Goal: Task Accomplishment & Management: Manage account settings

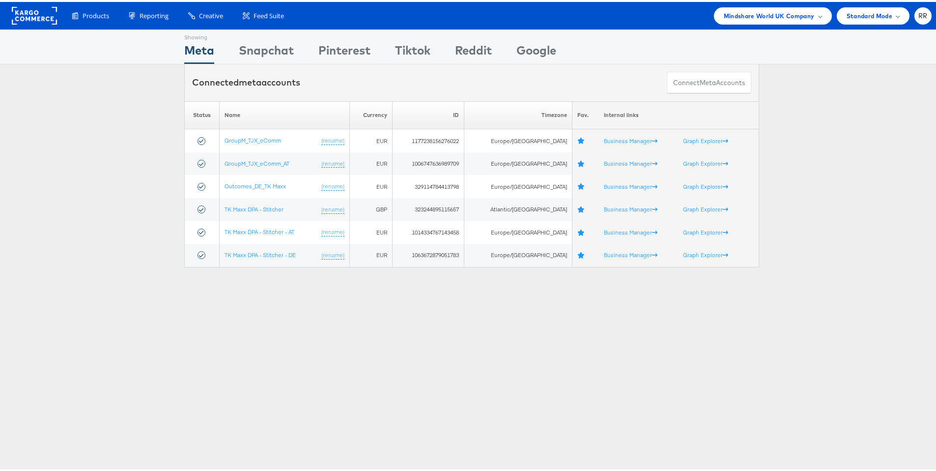
click at [28, 19] on rect at bounding box center [34, 14] width 45 height 18
click at [743, 16] on span "Mindshare World UK Company" at bounding box center [769, 14] width 91 height 10
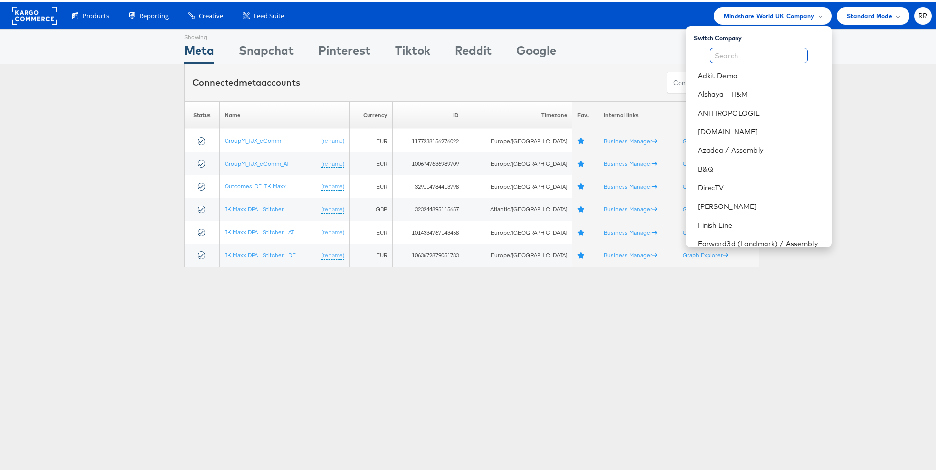
click at [723, 55] on input "text" at bounding box center [759, 54] width 98 height 16
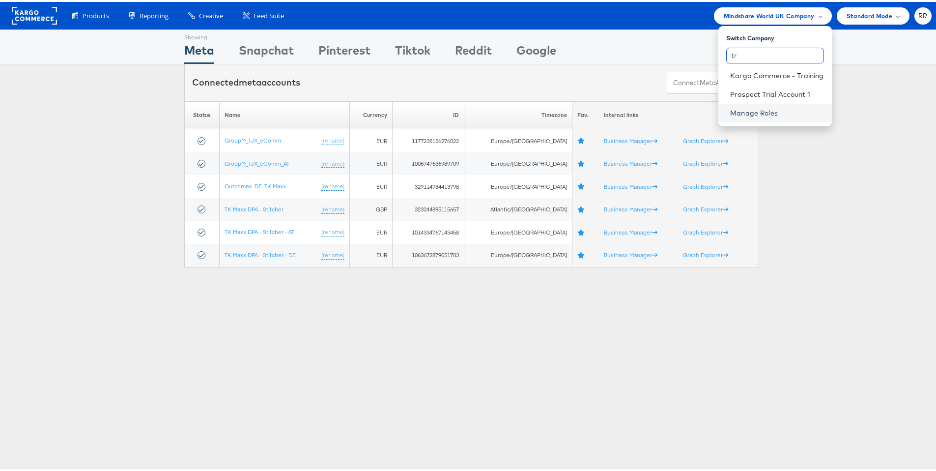
type input "t"
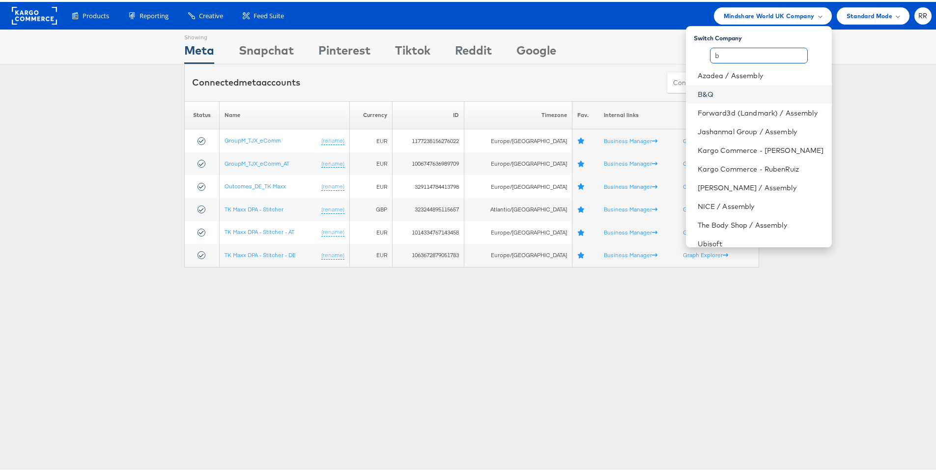
type input "b"
click at [752, 95] on link "B&Q" at bounding box center [761, 92] width 126 height 10
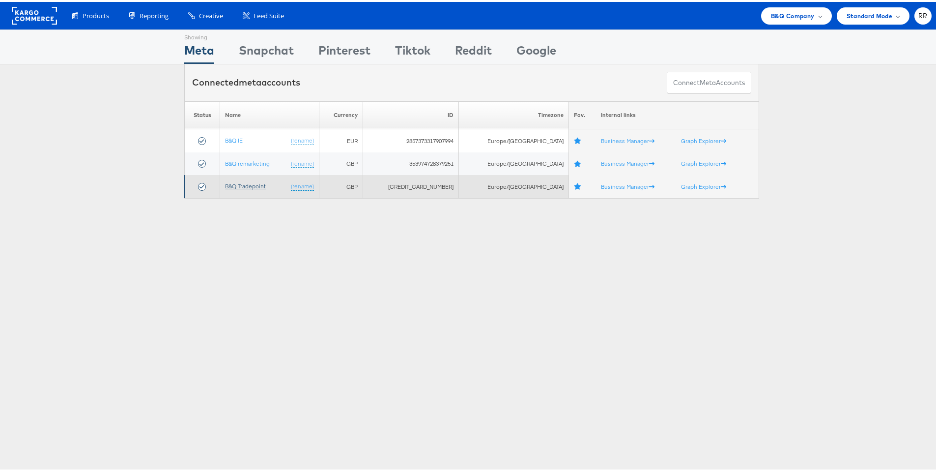
click at [230, 186] on link "B&Q Tradepoint" at bounding box center [245, 183] width 41 height 7
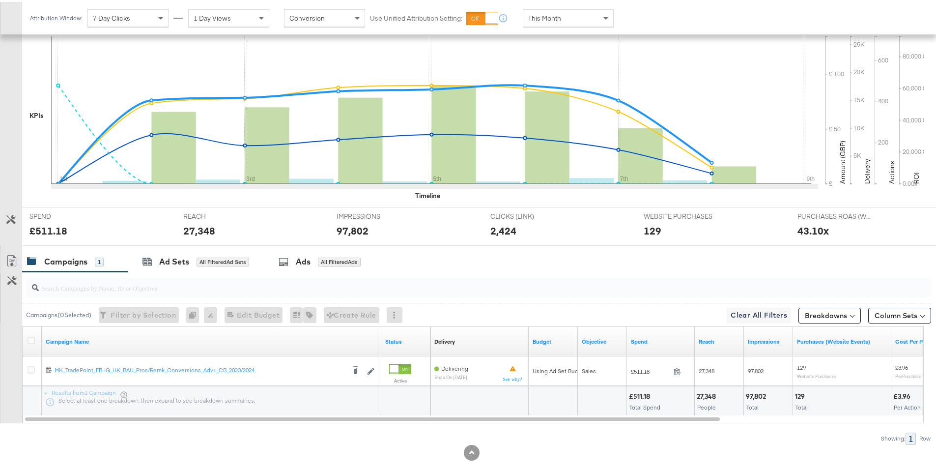
scroll to position [253, 0]
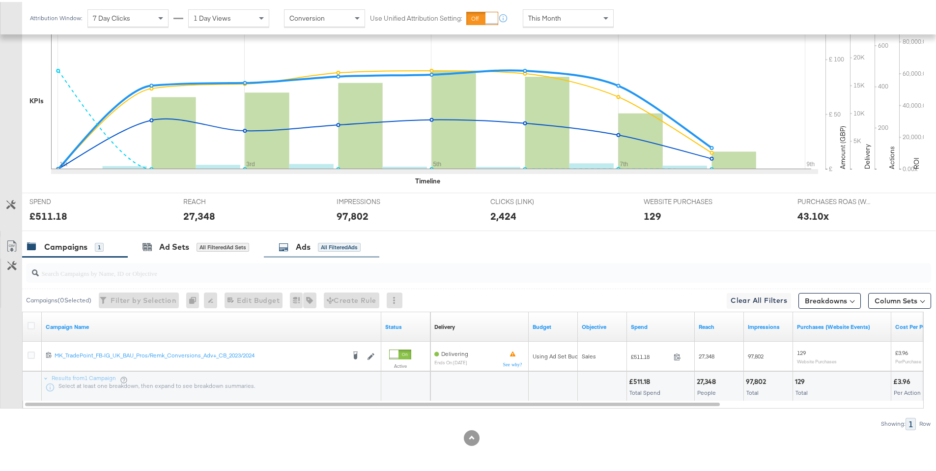
click at [352, 250] on div "Ads All Filtered Ads" at bounding box center [320, 244] width 82 height 11
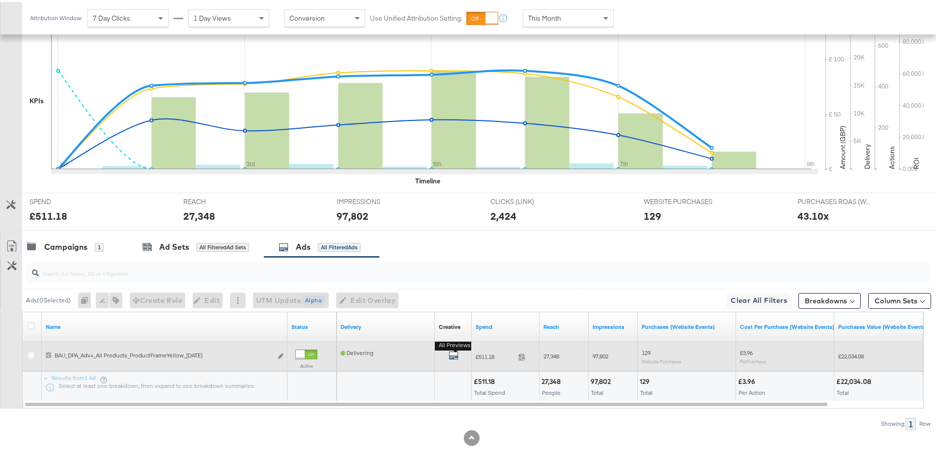
click at [456, 354] on icon "default" at bounding box center [454, 353] width 10 height 10
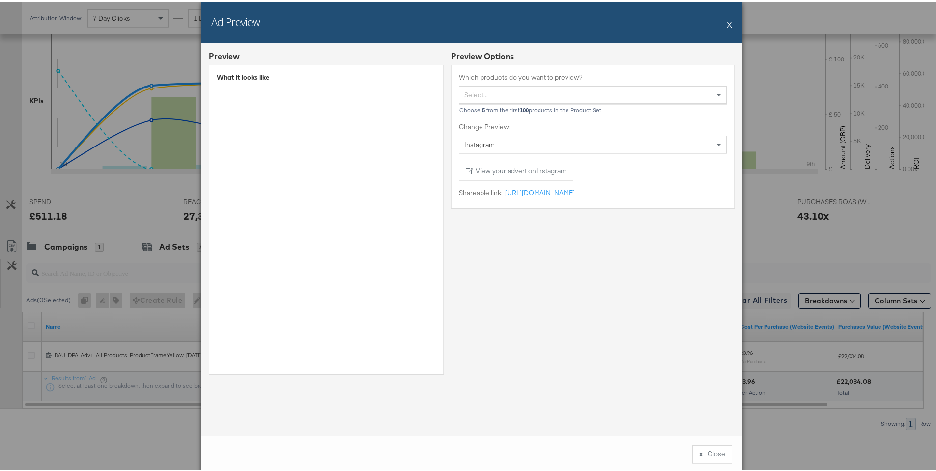
click at [727, 24] on button "X" at bounding box center [729, 22] width 5 height 20
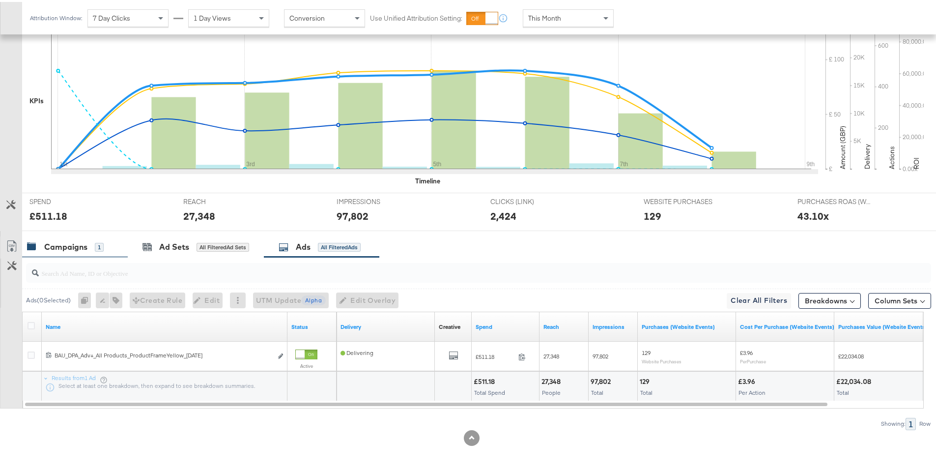
click at [91, 250] on div "Campaigns 1" at bounding box center [65, 244] width 77 height 11
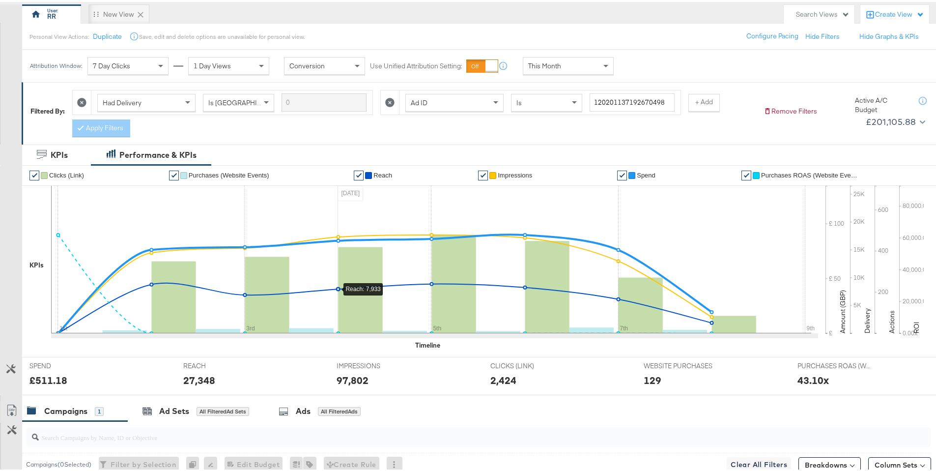
scroll to position [38, 0]
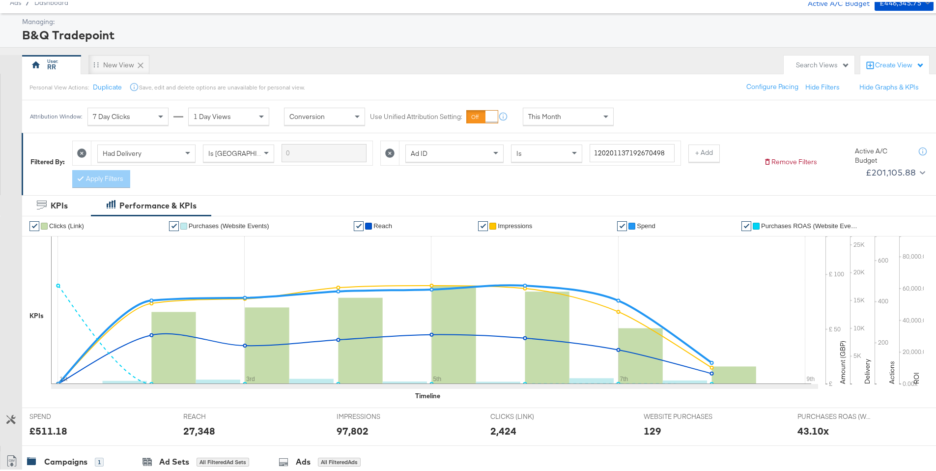
click at [388, 153] on icon at bounding box center [389, 150] width 9 height 9
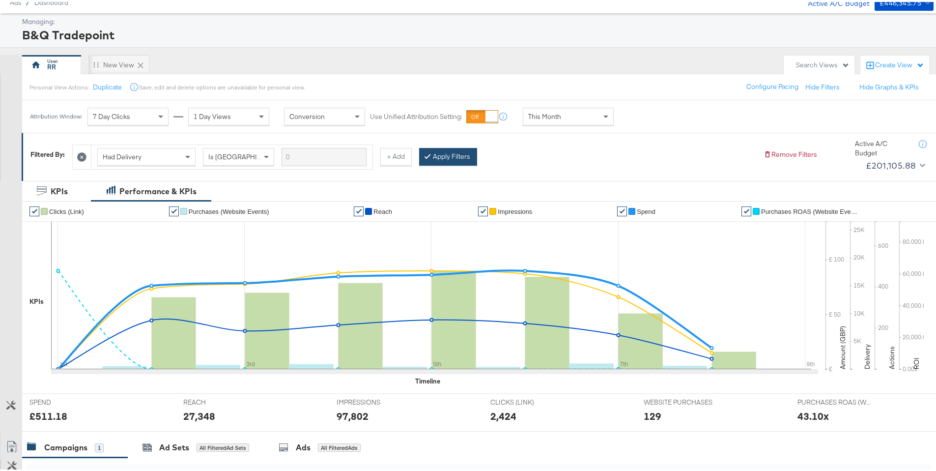
click at [446, 157] on button "Apply Filters" at bounding box center [448, 155] width 58 height 18
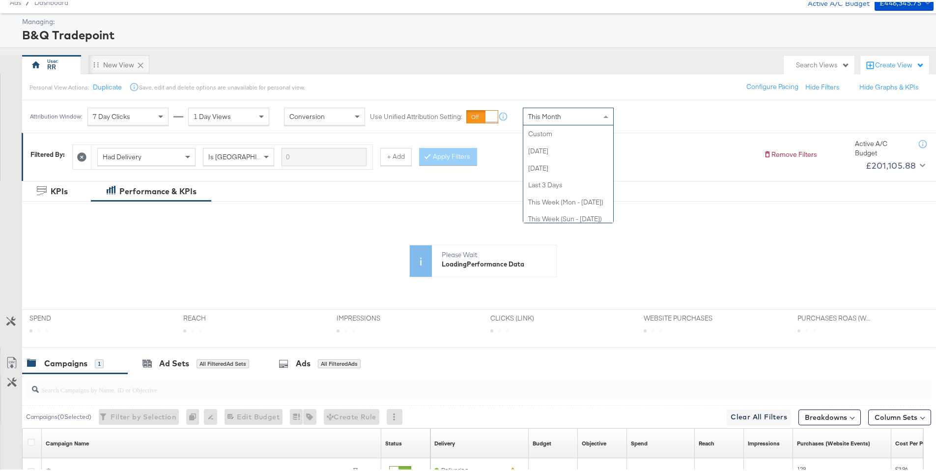
click at [543, 121] on div "This Month" at bounding box center [568, 114] width 90 height 17
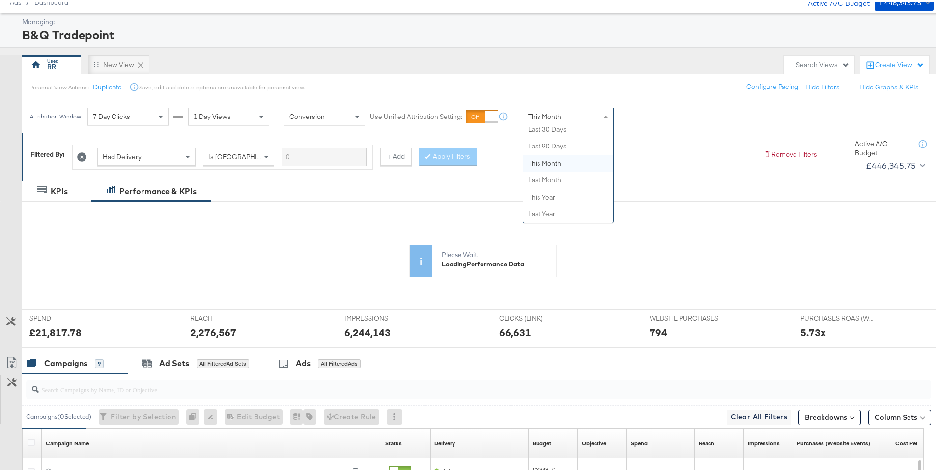
scroll to position [0, 0]
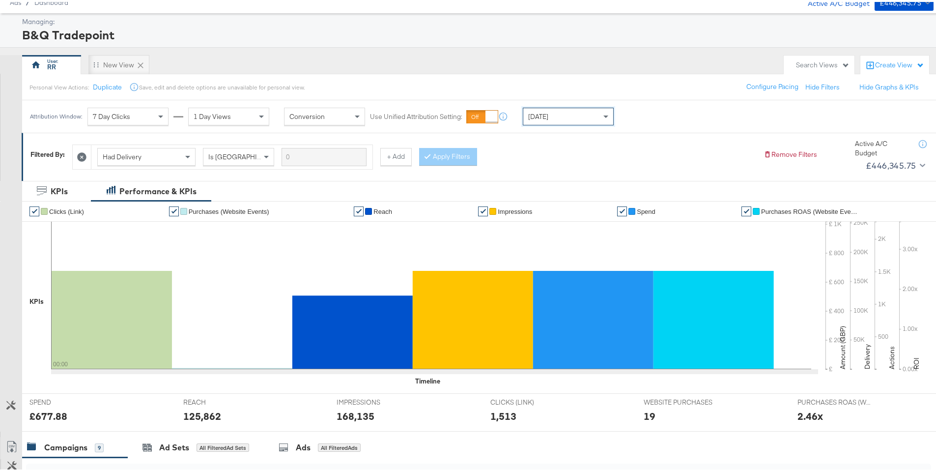
click at [534, 153] on div "Had Delivery Is Greater Than + Add Apply Filters" at bounding box center [414, 153] width 684 height 30
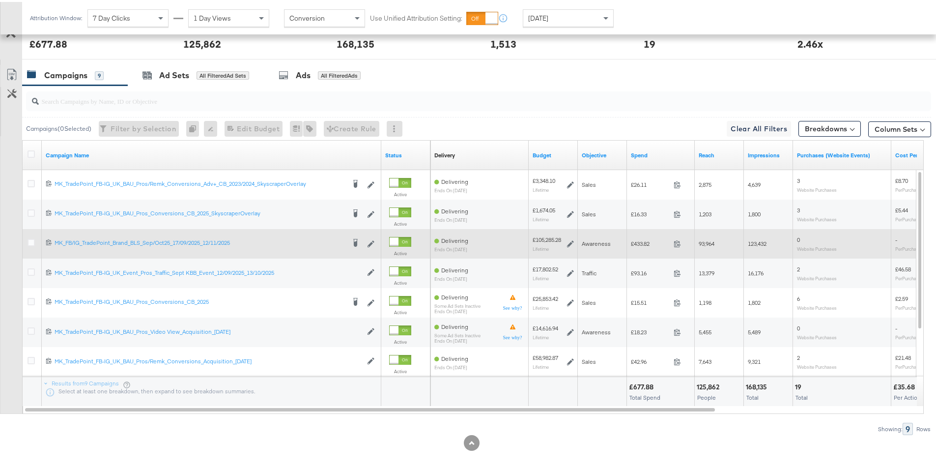
scroll to position [415, 0]
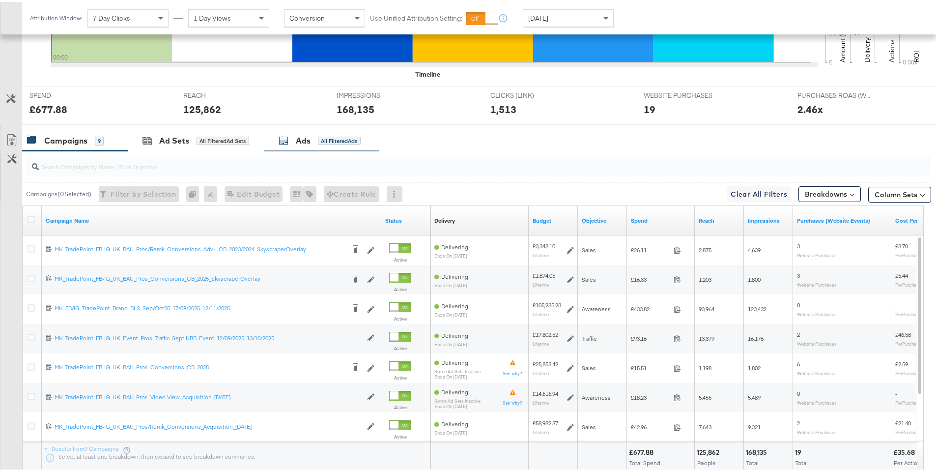
click at [332, 144] on div "Ads All Filtered Ads" at bounding box center [320, 138] width 82 height 11
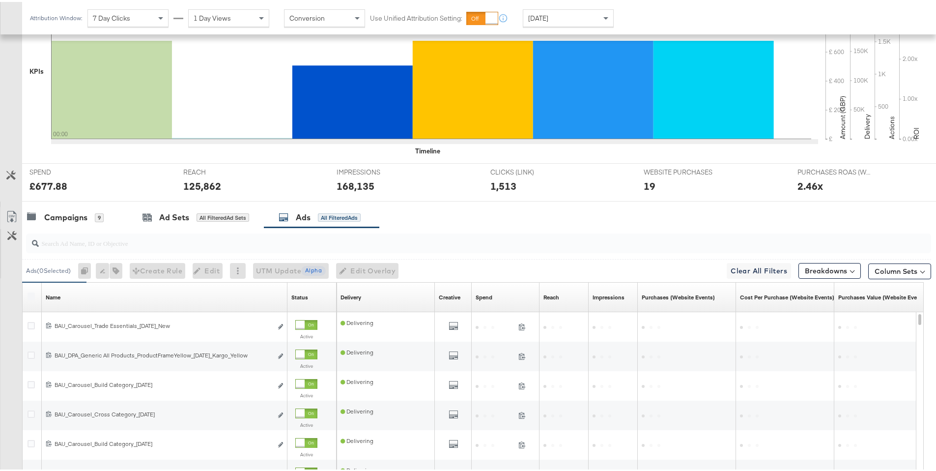
scroll to position [345, 0]
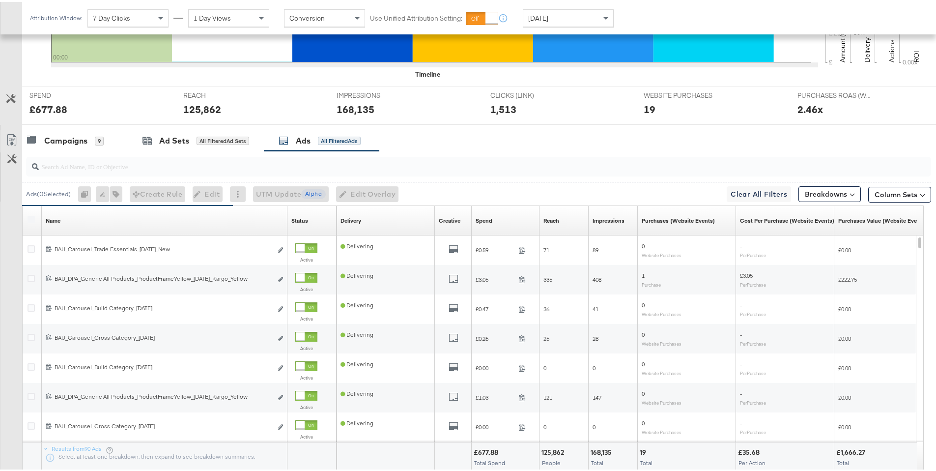
click at [120, 171] on div at bounding box center [478, 165] width 905 height 20
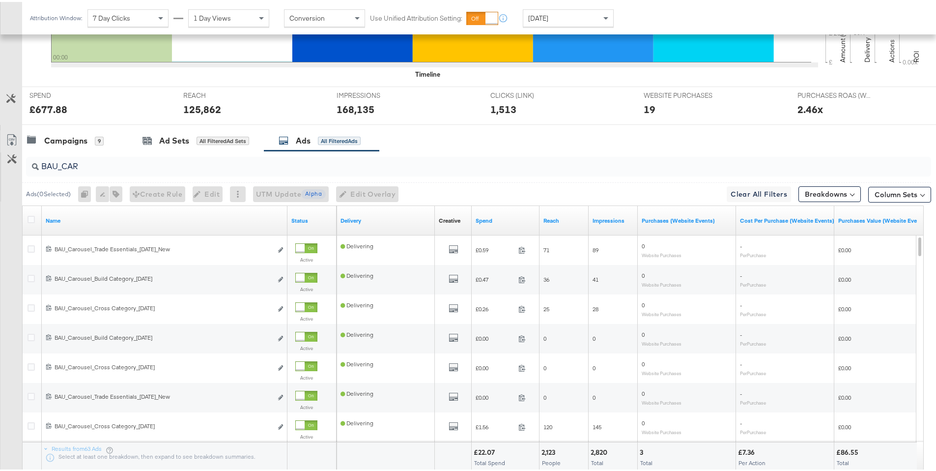
click at [35, 219] on div at bounding box center [33, 219] width 10 height 10
click at [32, 219] on icon at bounding box center [31, 217] width 7 height 7
click at [0, 0] on input "checkbox" at bounding box center [0, 0] width 0 height 0
click at [32, 219] on icon at bounding box center [31, 217] width 7 height 7
click at [0, 0] on input "checkbox" at bounding box center [0, 0] width 0 height 0
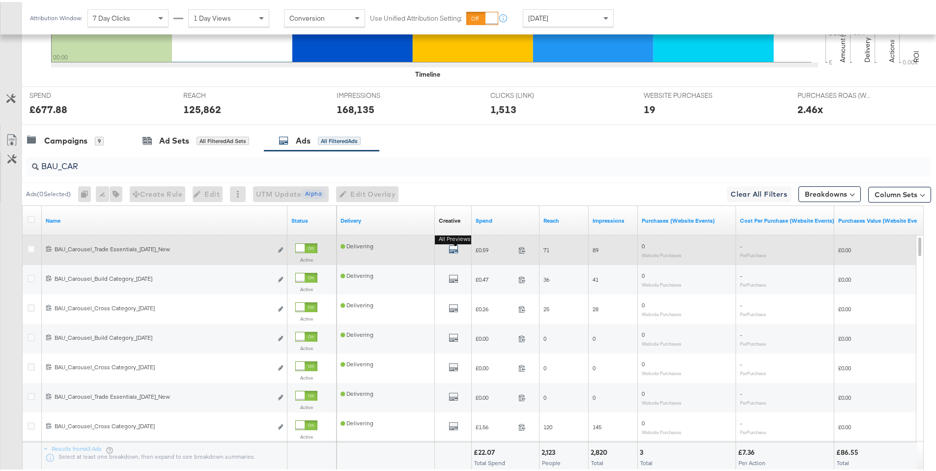
click at [454, 250] on icon "default" at bounding box center [454, 247] width 10 height 10
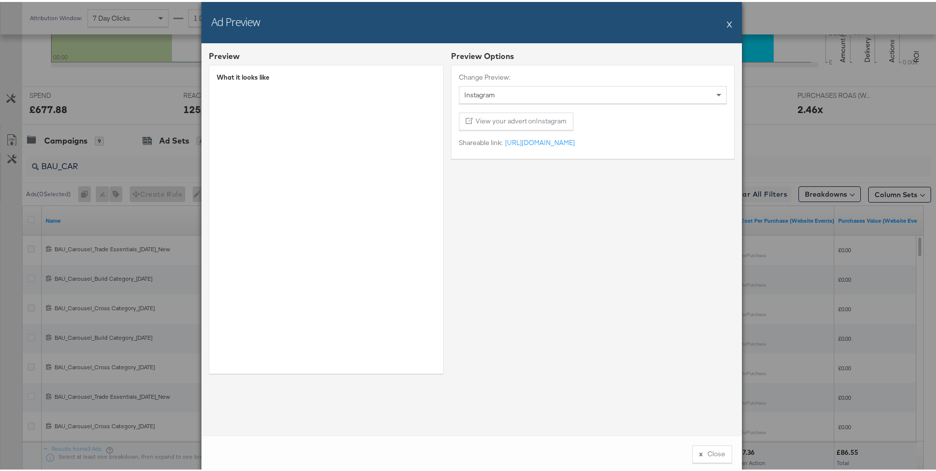
click at [483, 97] on span "Instagram" at bounding box center [479, 92] width 30 height 9
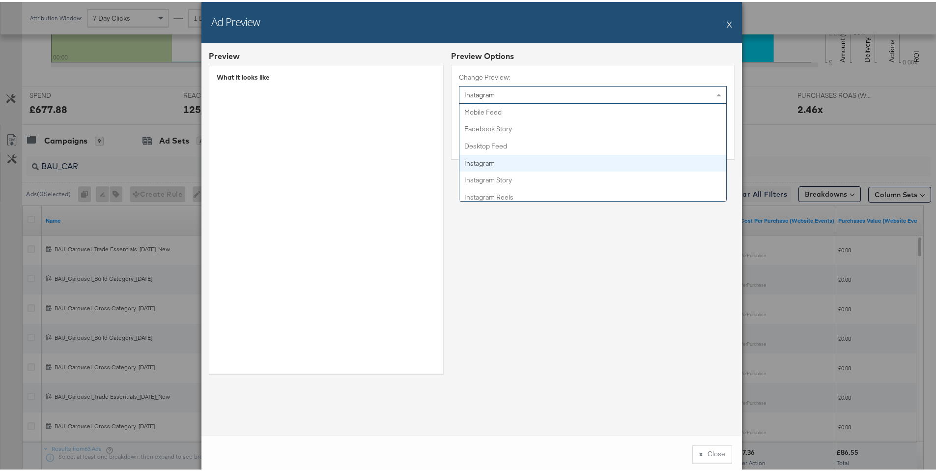
scroll to position [22, 0]
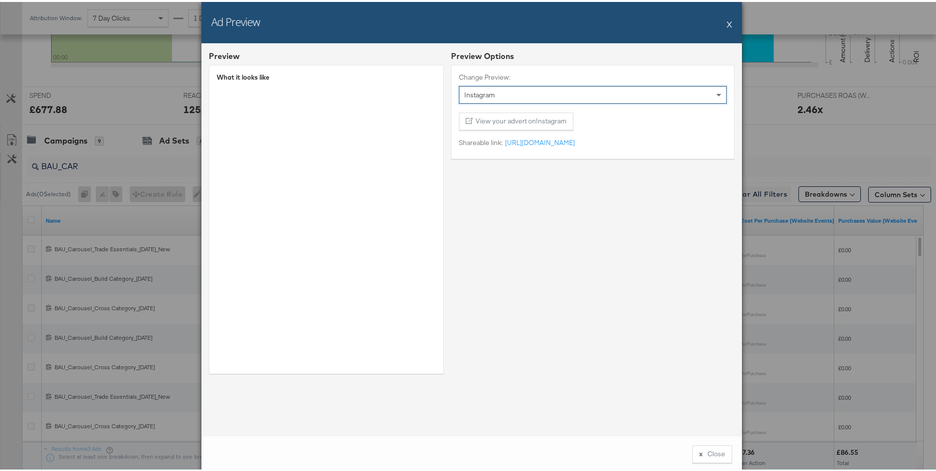
click at [722, 25] on div "Ad Preview X" at bounding box center [472, 20] width 541 height 41
click at [727, 25] on button "X" at bounding box center [729, 22] width 5 height 20
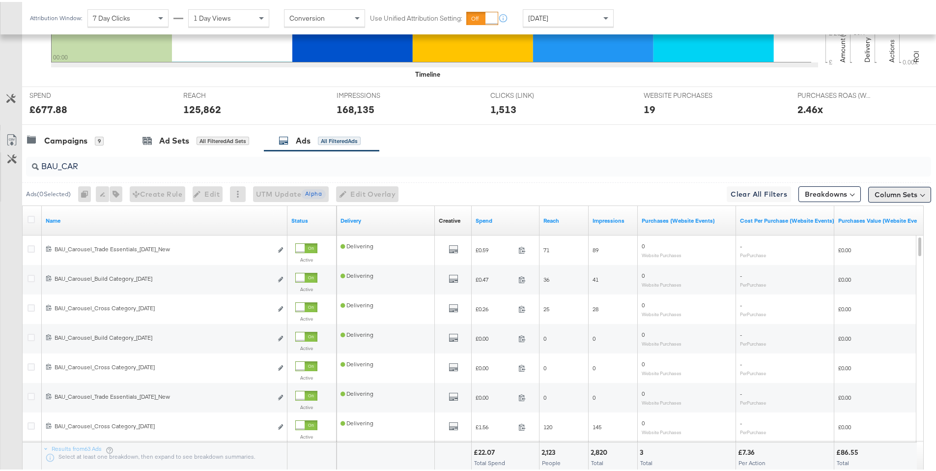
click at [885, 189] on button "Column Sets" at bounding box center [899, 193] width 63 height 16
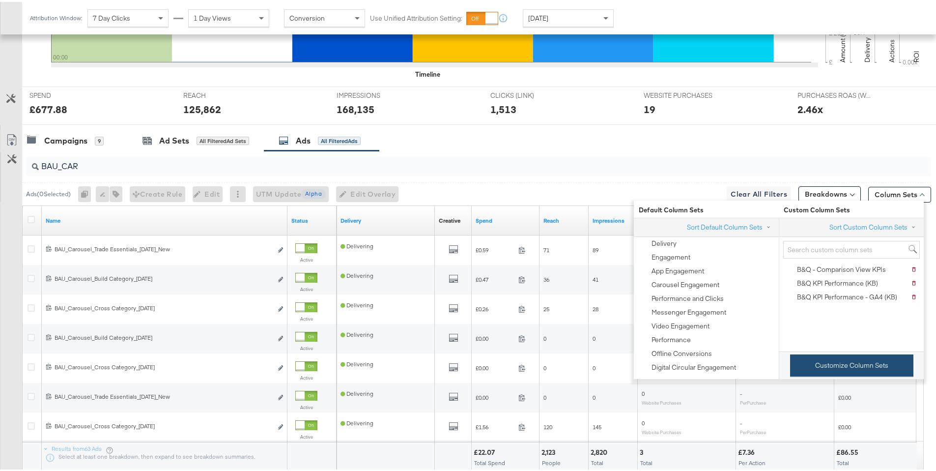
click at [848, 368] on button "Customize Column Sets" at bounding box center [851, 363] width 123 height 22
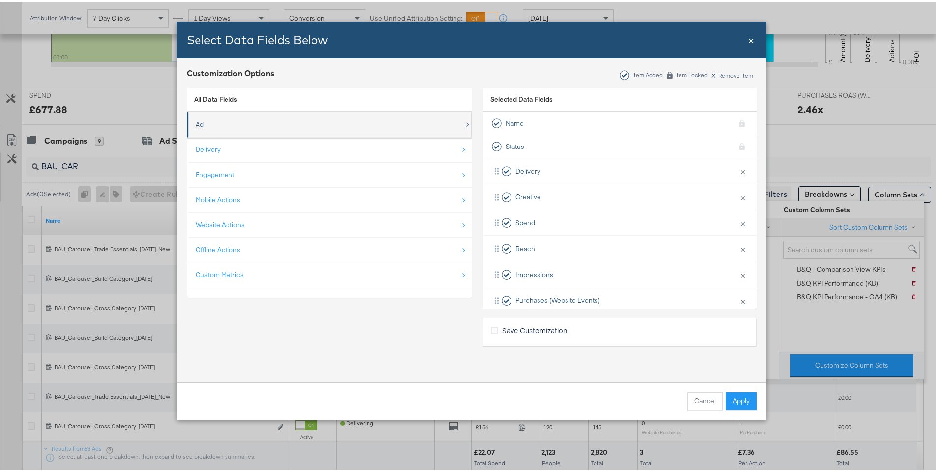
click at [251, 128] on div "Ad" at bounding box center [330, 123] width 269 height 20
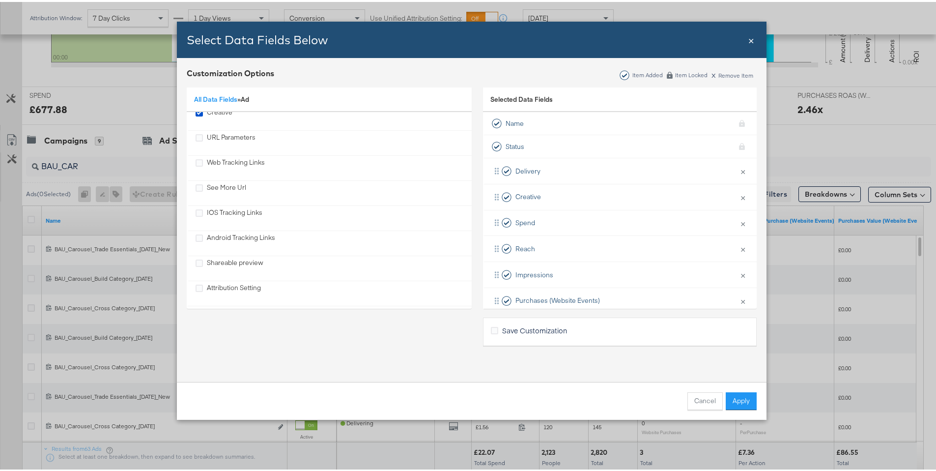
scroll to position [415, 0]
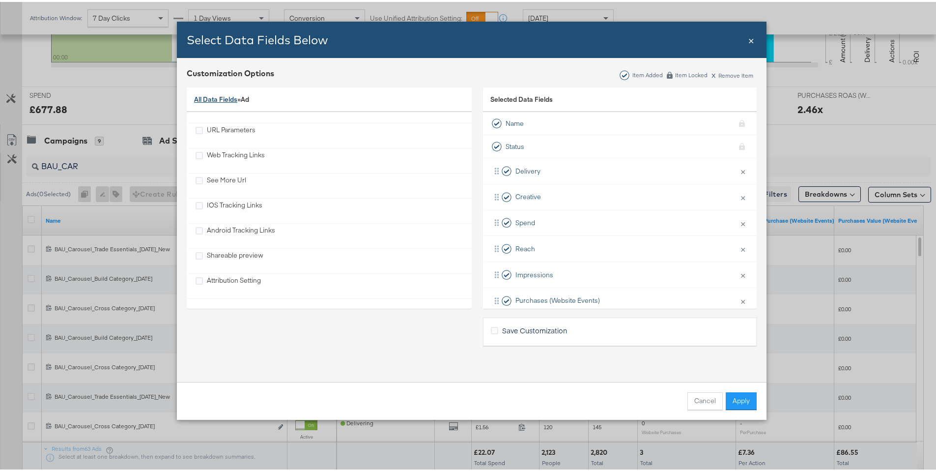
click at [233, 99] on link "All Data Fields" at bounding box center [215, 97] width 43 height 9
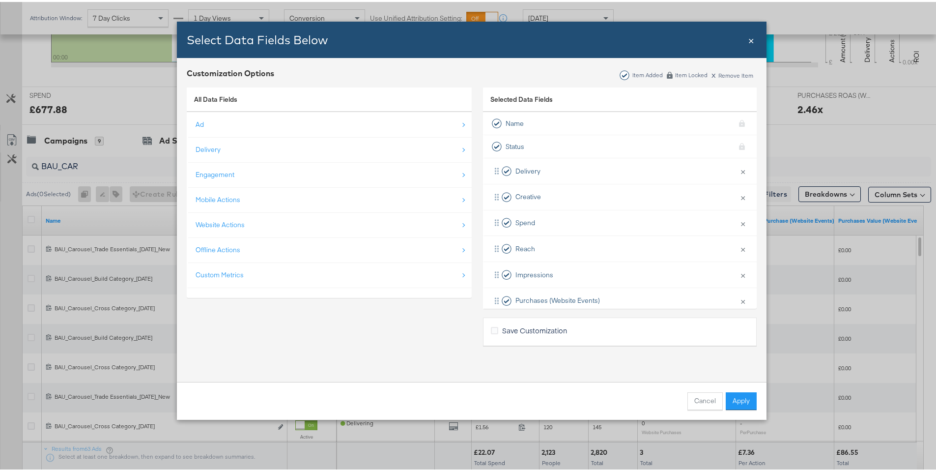
scroll to position [0, 0]
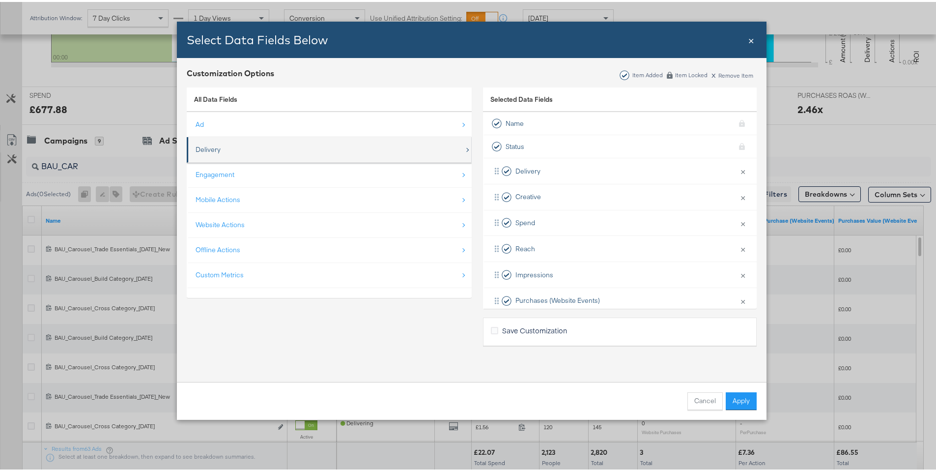
click at [280, 142] on div "Delivery" at bounding box center [330, 148] width 269 height 20
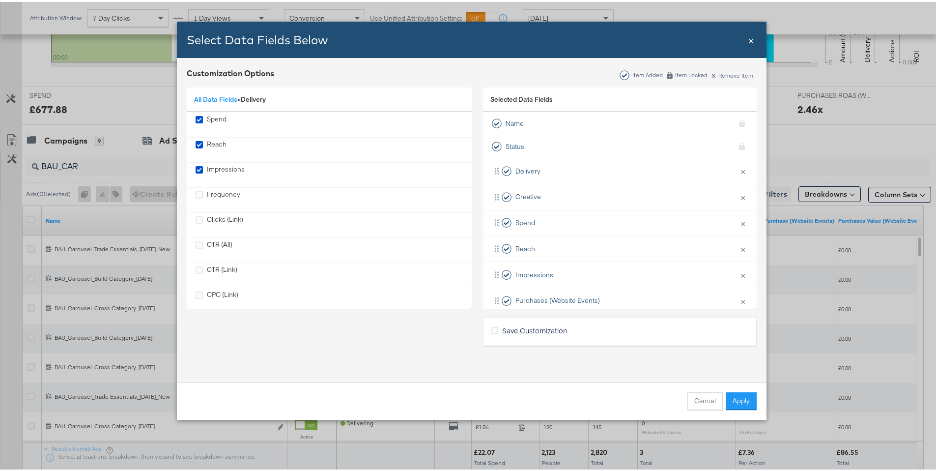
click at [749, 41] on span "×" at bounding box center [752, 37] width 6 height 13
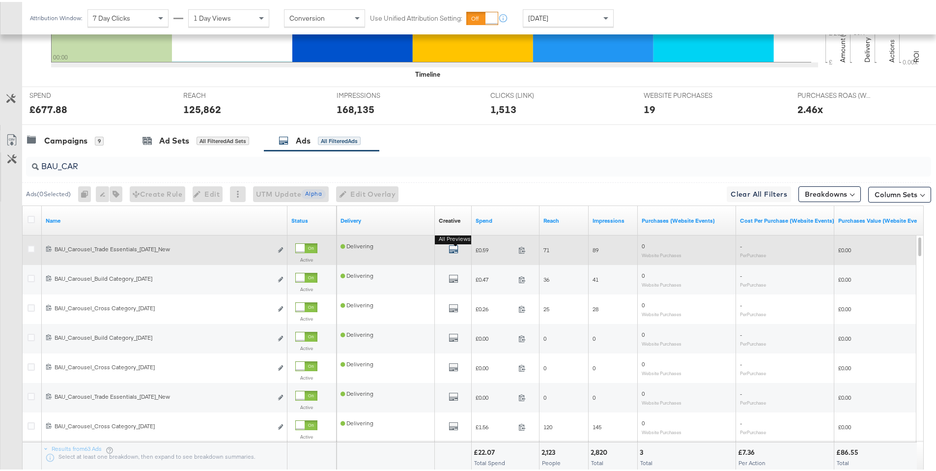
click at [457, 248] on icon "default" at bounding box center [454, 247] width 10 height 10
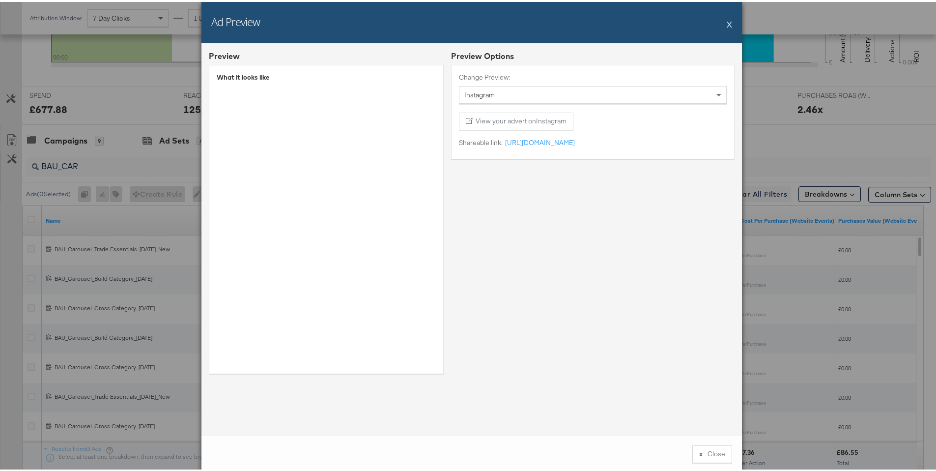
click at [729, 24] on div "Ad Preview X" at bounding box center [472, 20] width 541 height 41
click at [727, 28] on button "X" at bounding box center [729, 22] width 5 height 20
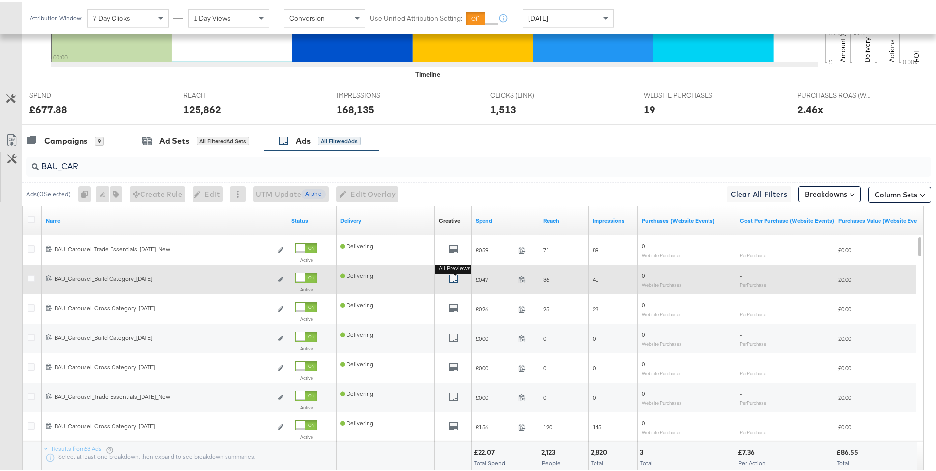
click at [452, 275] on icon "default" at bounding box center [454, 277] width 10 height 10
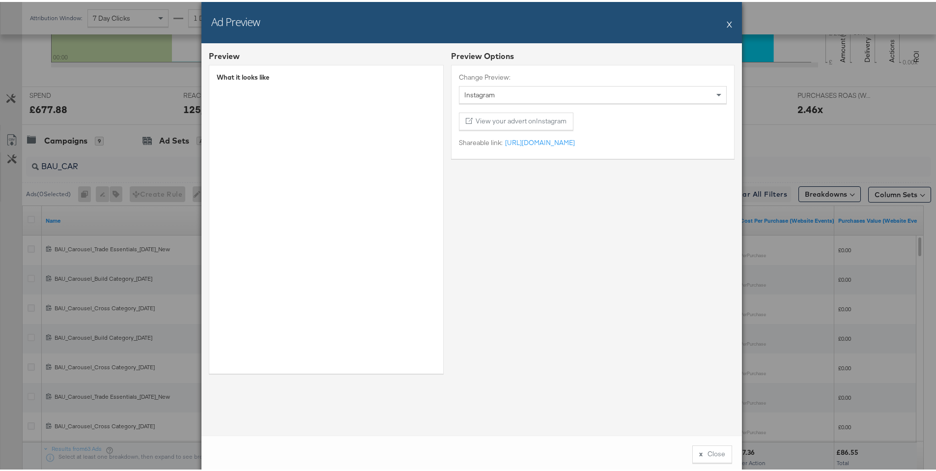
click at [508, 95] on div "Instagram" at bounding box center [593, 93] width 267 height 17
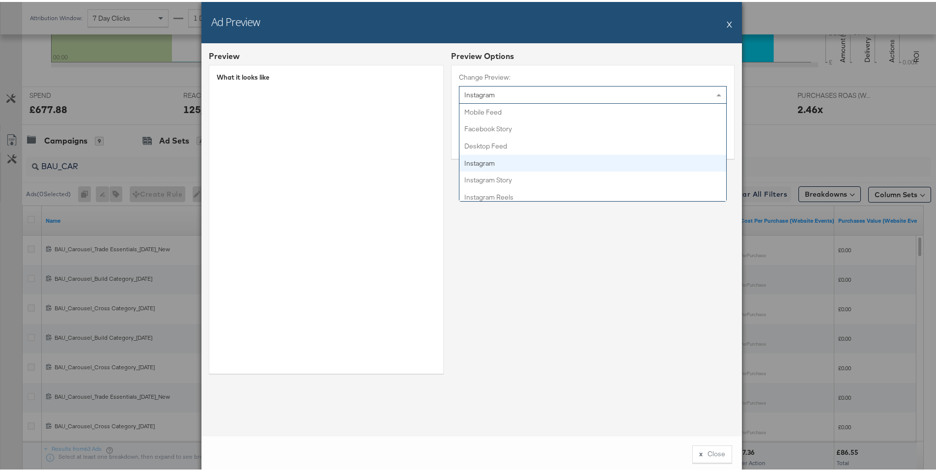
scroll to position [22, 0]
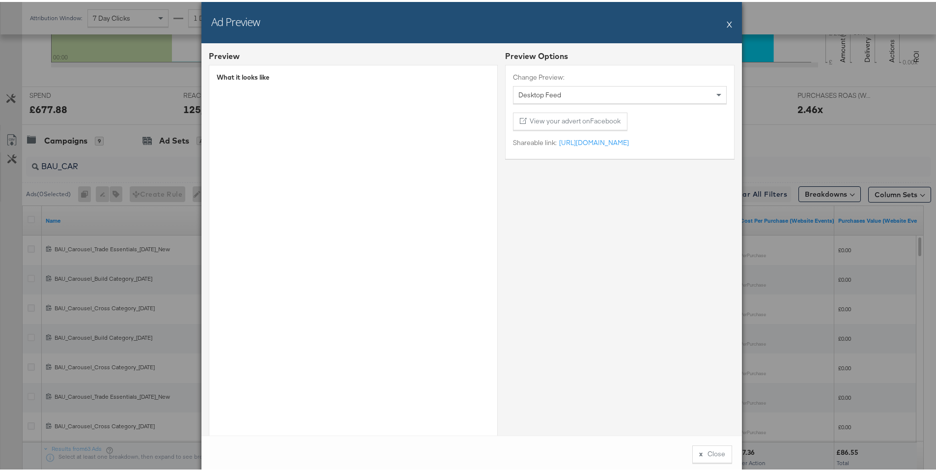
click at [727, 24] on button "X" at bounding box center [729, 22] width 5 height 20
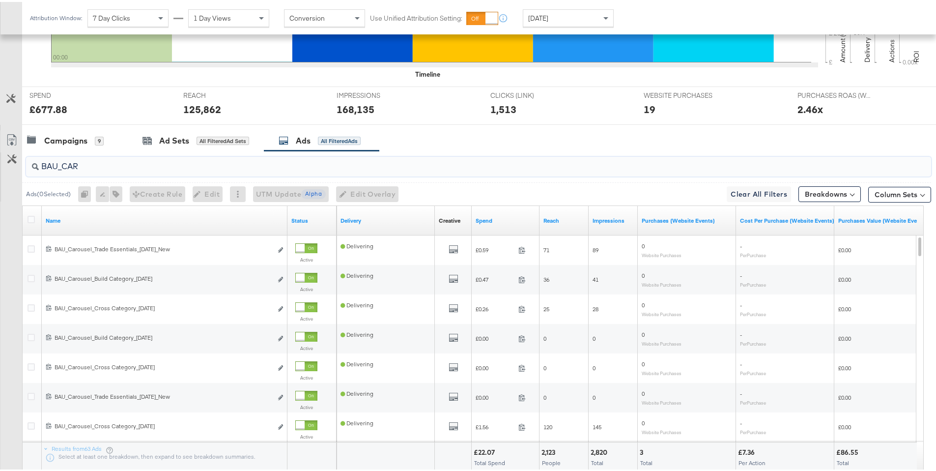
drag, startPoint x: 102, startPoint y: 165, endPoint x: 26, endPoint y: 161, distance: 75.8
click at [26, 161] on div "BAU_CAR" at bounding box center [478, 165] width 905 height 20
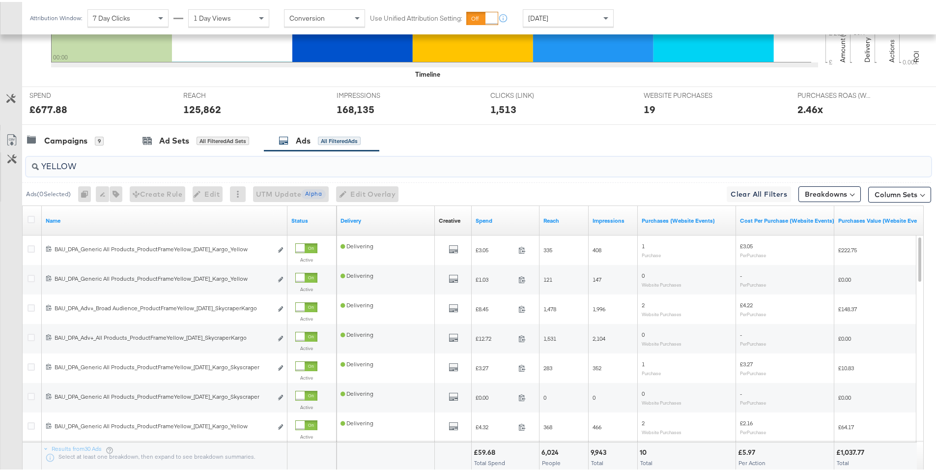
drag, startPoint x: 91, startPoint y: 165, endPoint x: 25, endPoint y: 162, distance: 66.4
click at [25, 162] on div "YELLOW" at bounding box center [476, 164] width 909 height 31
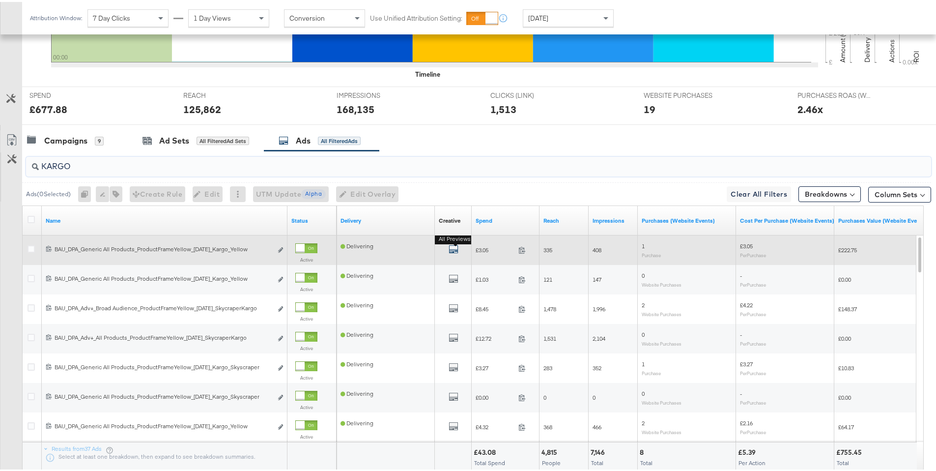
type input "KARGO"
click at [453, 246] on icon "default" at bounding box center [454, 247] width 10 height 10
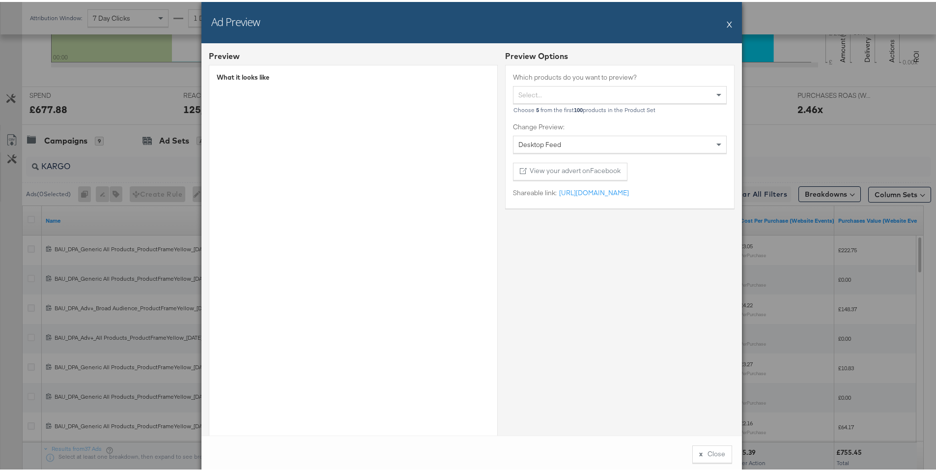
click at [722, 23] on div "Ad Preview X" at bounding box center [472, 20] width 541 height 41
click at [723, 24] on div "Ad Preview X" at bounding box center [472, 20] width 541 height 41
click at [727, 25] on button "X" at bounding box center [729, 22] width 5 height 20
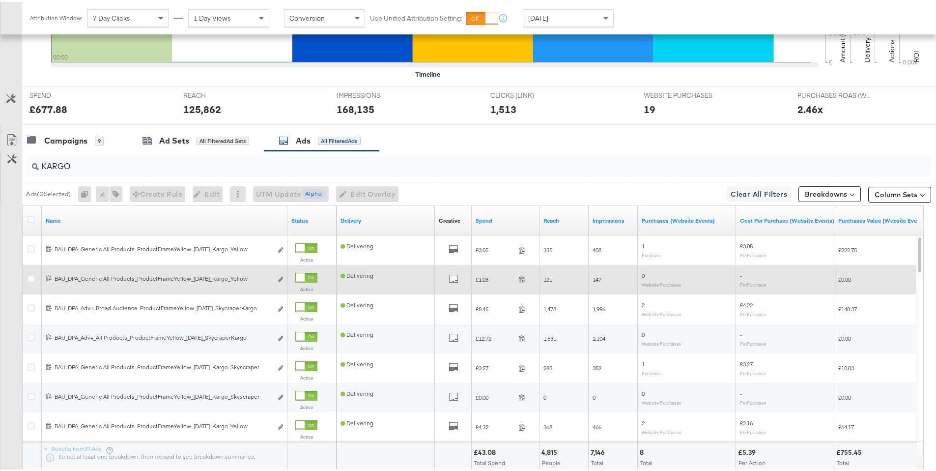
click at [458, 275] on div "All Previews" at bounding box center [453, 278] width 29 height 12
click at [456, 276] on icon "default" at bounding box center [454, 277] width 10 height 10
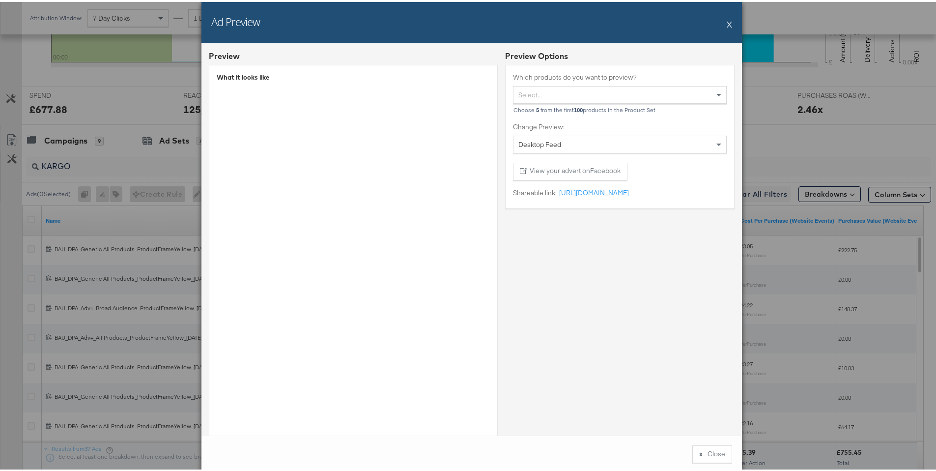
click at [727, 24] on button "X" at bounding box center [729, 22] width 5 height 20
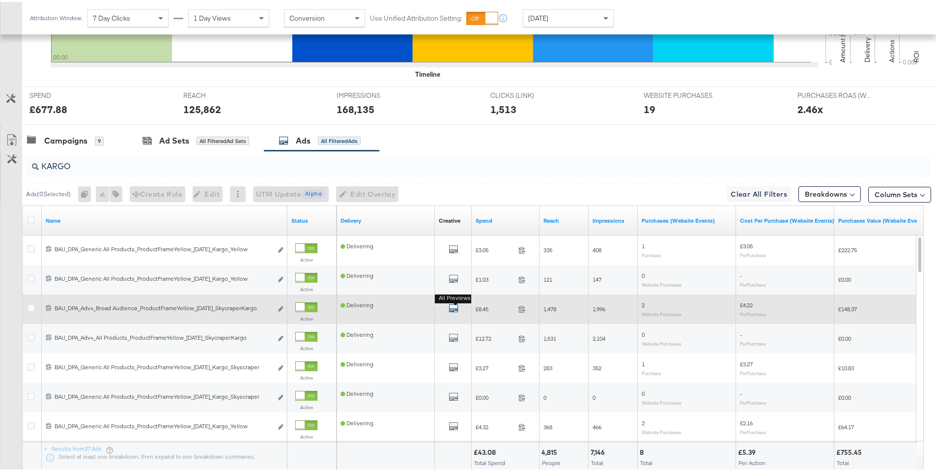
click at [457, 305] on icon "default" at bounding box center [454, 306] width 10 height 10
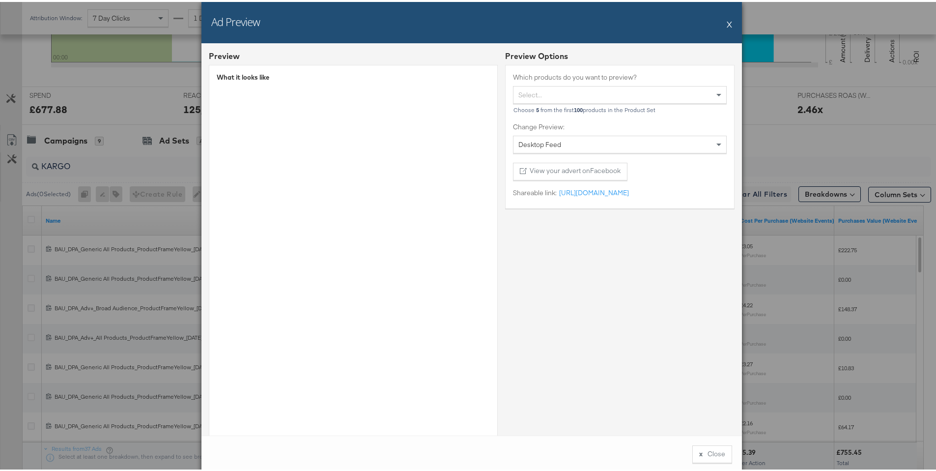
click at [727, 22] on button "X" at bounding box center [729, 22] width 5 height 20
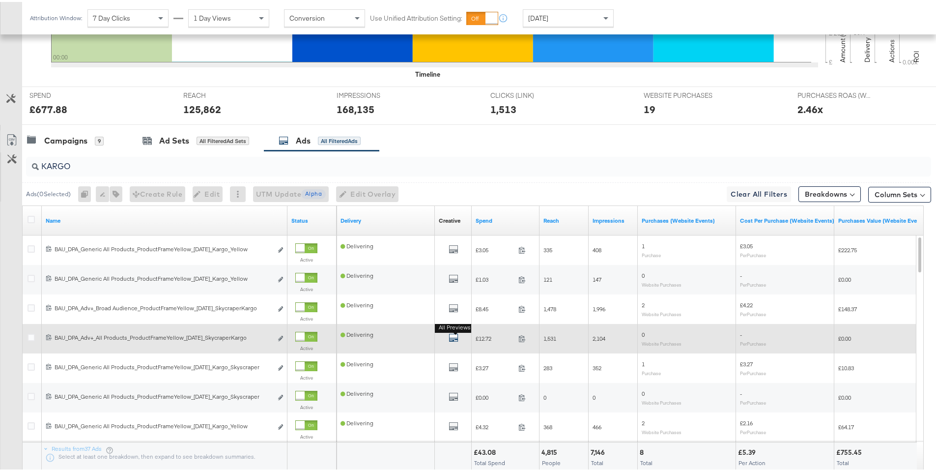
click at [455, 338] on icon "default" at bounding box center [454, 336] width 10 height 10
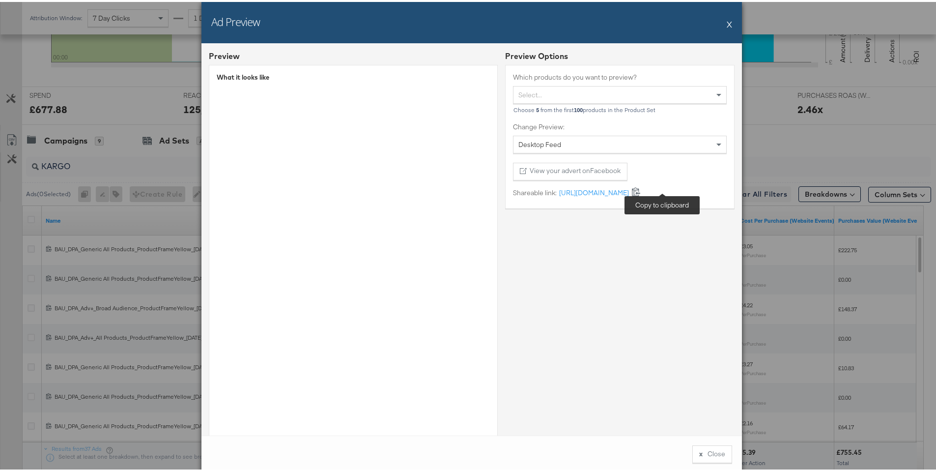
click at [641, 190] on icon at bounding box center [636, 189] width 9 height 9
click at [587, 172] on button "View your advert on Facebook" at bounding box center [570, 170] width 115 height 18
click at [580, 164] on button "View your advert on Facebook" at bounding box center [570, 170] width 115 height 18
click at [727, 25] on button "X" at bounding box center [729, 22] width 5 height 20
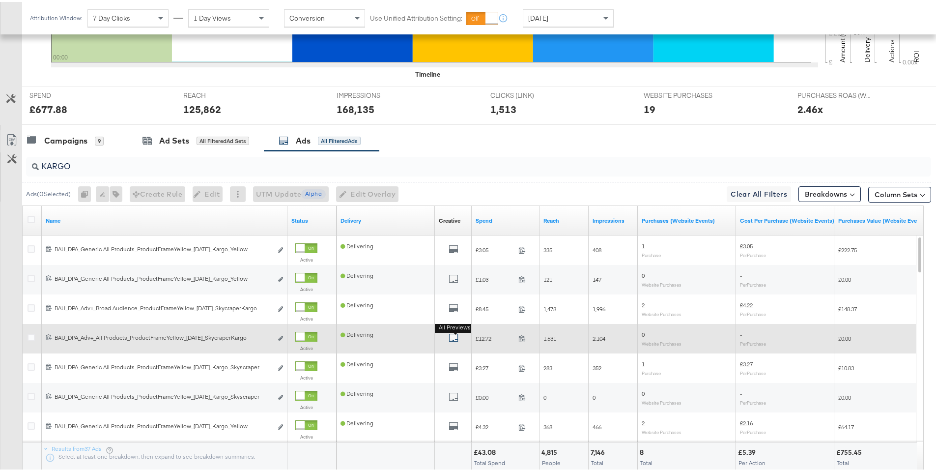
click at [454, 335] on icon "default" at bounding box center [454, 336] width 10 height 10
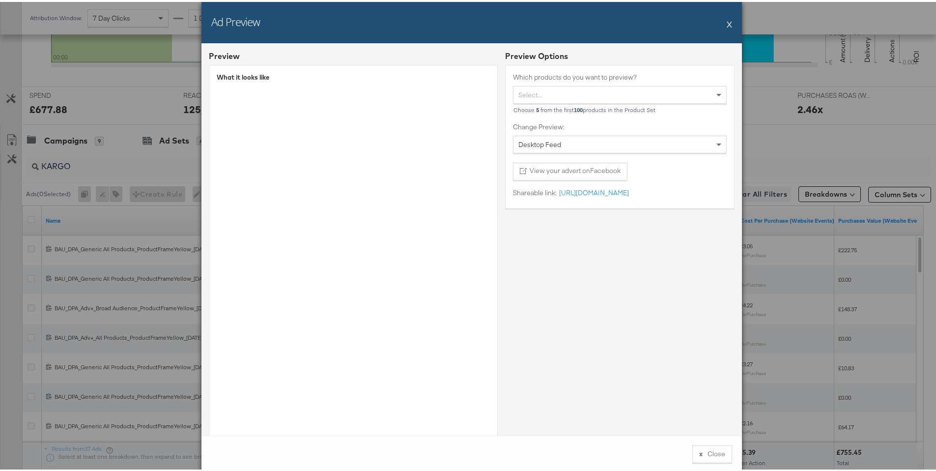
click at [727, 23] on button "X" at bounding box center [729, 22] width 5 height 20
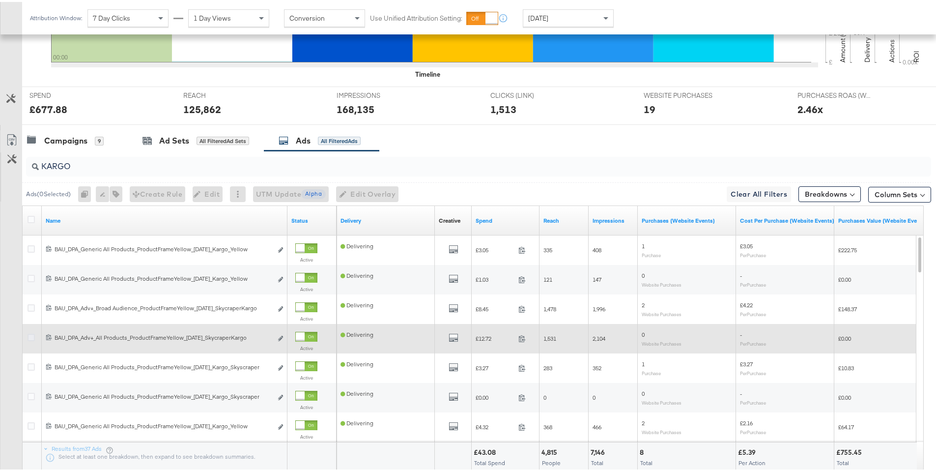
click at [31, 338] on icon at bounding box center [31, 335] width 7 height 7
click at [0, 0] on input "checkbox" at bounding box center [0, 0] width 0 height 0
click at [461, 337] on div "All Previews" at bounding box center [453, 337] width 29 height 12
click at [454, 337] on icon "default" at bounding box center [454, 336] width 10 height 10
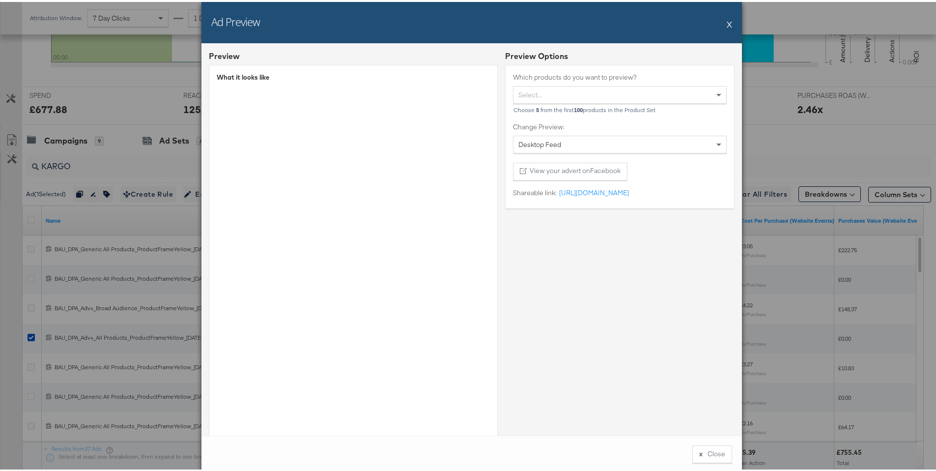
click at [727, 24] on button "X" at bounding box center [729, 22] width 5 height 20
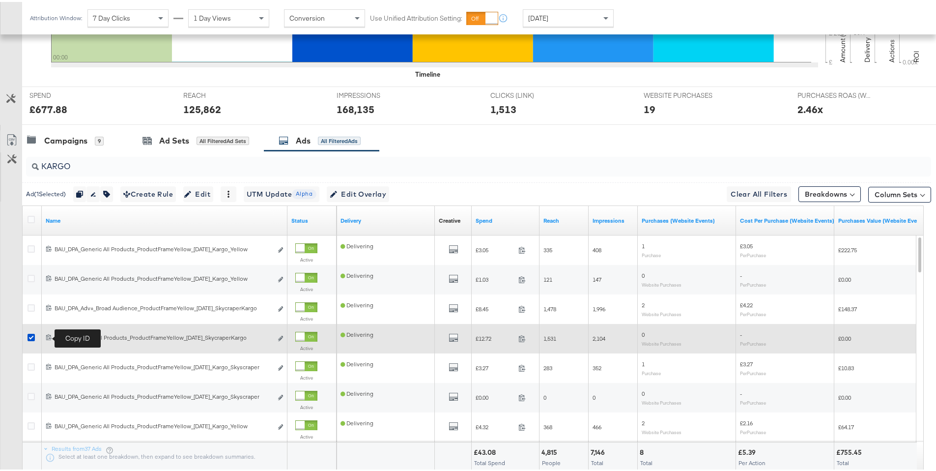
click at [47, 336] on icon at bounding box center [48, 335] width 5 height 6
click at [30, 337] on icon at bounding box center [31, 335] width 7 height 7
click at [0, 0] on input "checkbox" at bounding box center [0, 0] width 0 height 0
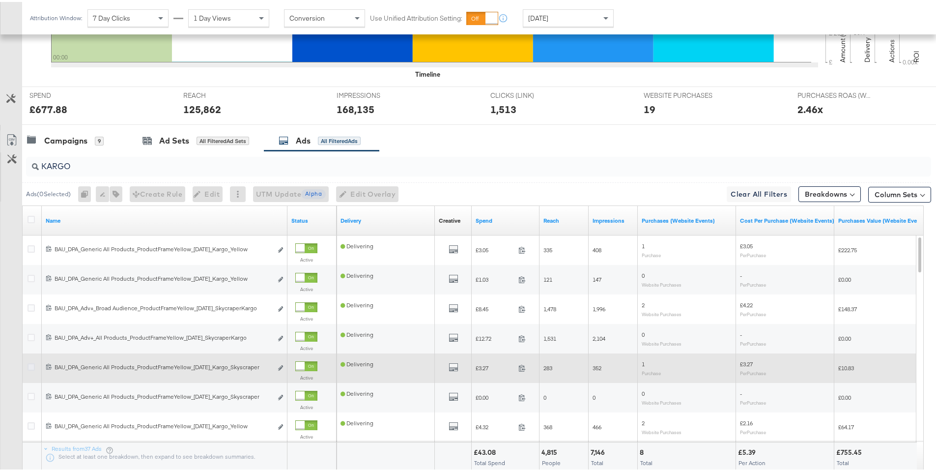
click at [29, 366] on icon at bounding box center [31, 364] width 7 height 7
click at [0, 0] on input "checkbox" at bounding box center [0, 0] width 0 height 0
click at [454, 367] on icon "default" at bounding box center [454, 365] width 10 height 10
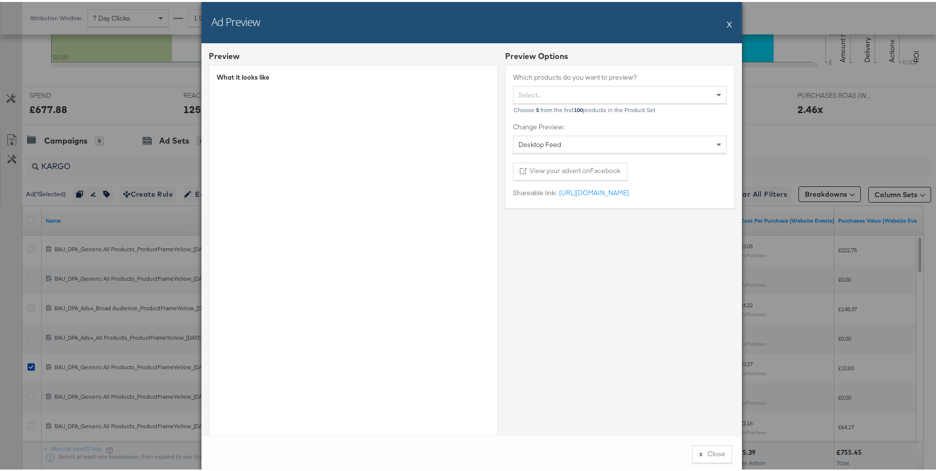
click at [727, 25] on button "X" at bounding box center [729, 22] width 5 height 20
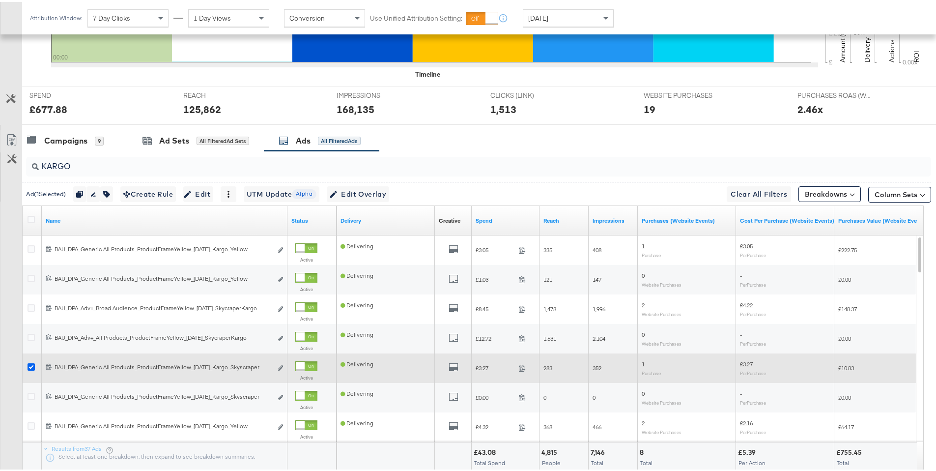
click at [29, 366] on icon at bounding box center [31, 364] width 7 height 7
click at [0, 0] on input "checkbox" at bounding box center [0, 0] width 0 height 0
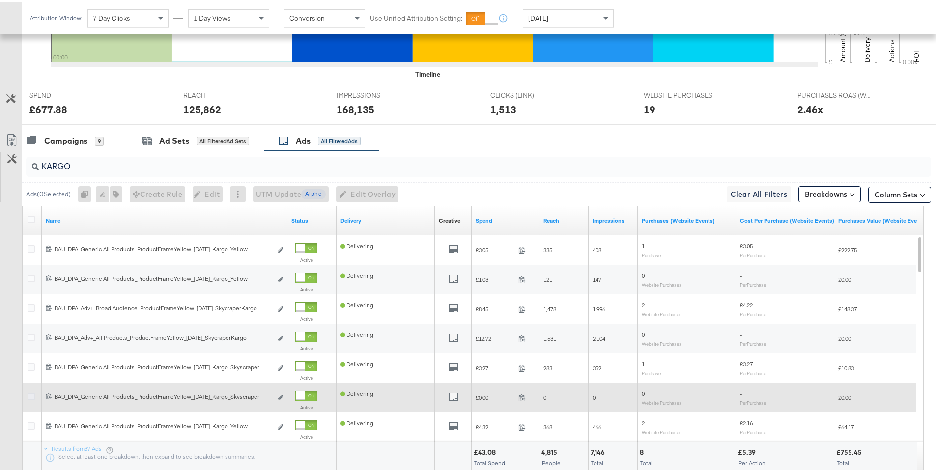
click at [28, 396] on icon at bounding box center [31, 394] width 7 height 7
click at [0, 0] on input "checkbox" at bounding box center [0, 0] width 0 height 0
click at [453, 397] on icon "default" at bounding box center [454, 395] width 10 height 10
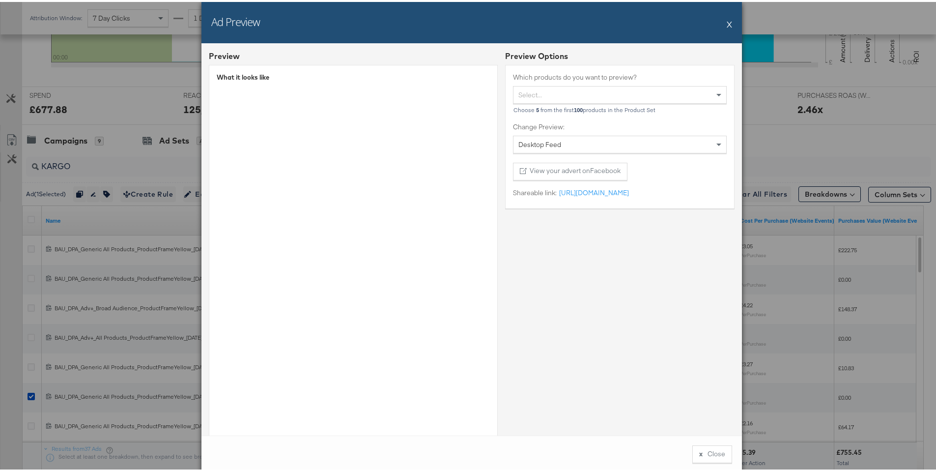
click at [727, 25] on button "X" at bounding box center [729, 22] width 5 height 20
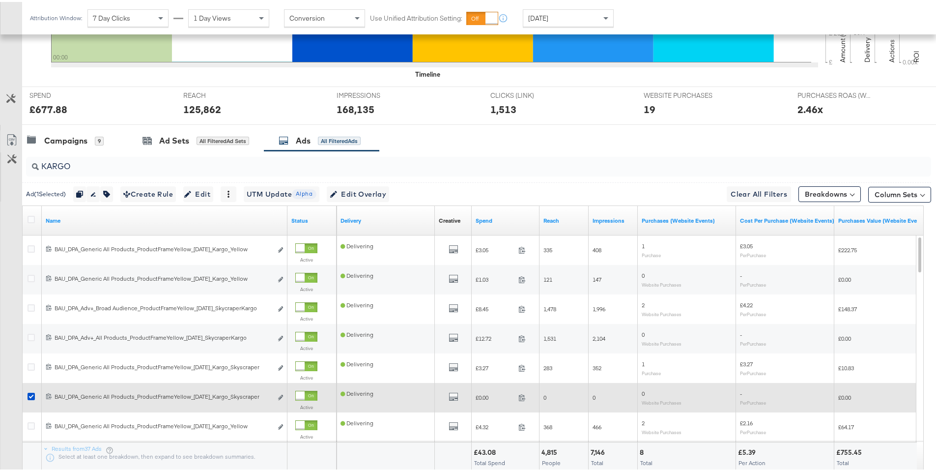
click at [35, 396] on div at bounding box center [33, 396] width 10 height 10
click at [32, 397] on icon at bounding box center [31, 394] width 7 height 7
click at [0, 0] on input "checkbox" at bounding box center [0, 0] width 0 height 0
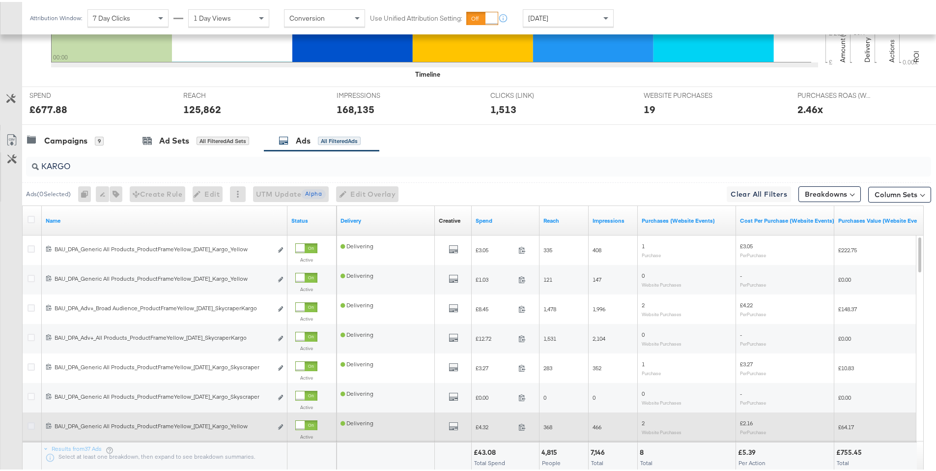
click at [30, 423] on icon at bounding box center [31, 423] width 7 height 7
click at [0, 0] on input "checkbox" at bounding box center [0, 0] width 0 height 0
click at [453, 424] on icon "default" at bounding box center [454, 424] width 10 height 10
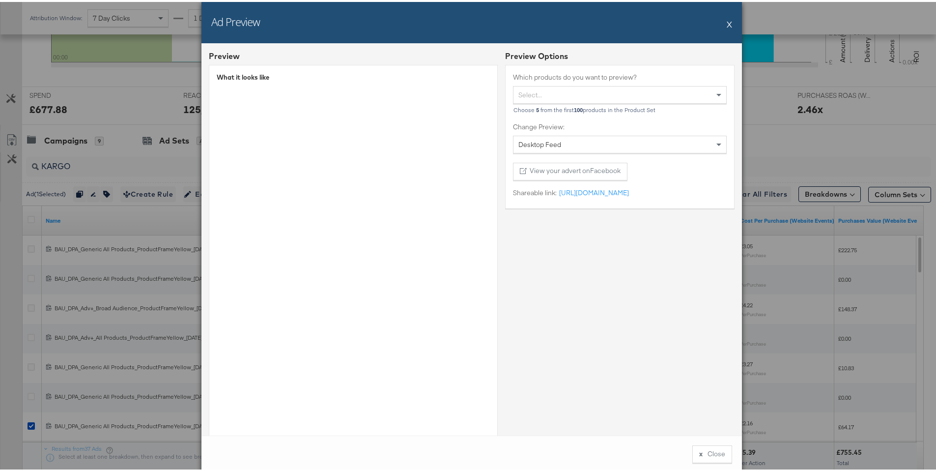
click at [727, 25] on button "X" at bounding box center [729, 22] width 5 height 20
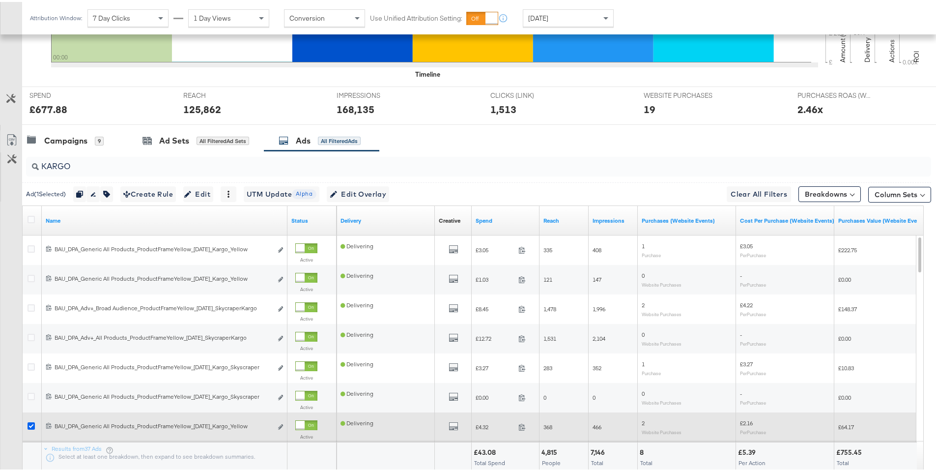
click at [33, 424] on icon at bounding box center [31, 423] width 7 height 7
click at [0, 0] on input "checkbox" at bounding box center [0, 0] width 0 height 0
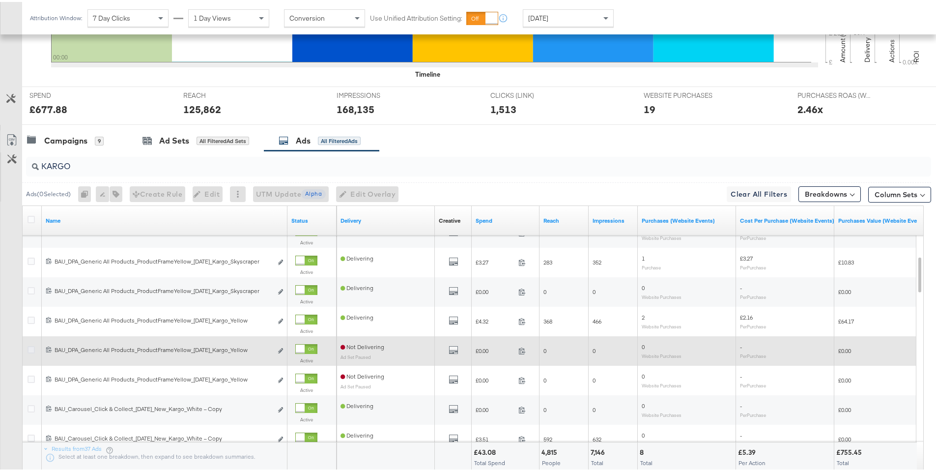
click at [32, 348] on icon at bounding box center [31, 347] width 7 height 7
click at [0, 0] on input "checkbox" at bounding box center [0, 0] width 0 height 0
click at [31, 348] on icon at bounding box center [31, 347] width 7 height 7
click at [0, 0] on input "checkbox" at bounding box center [0, 0] width 0 height 0
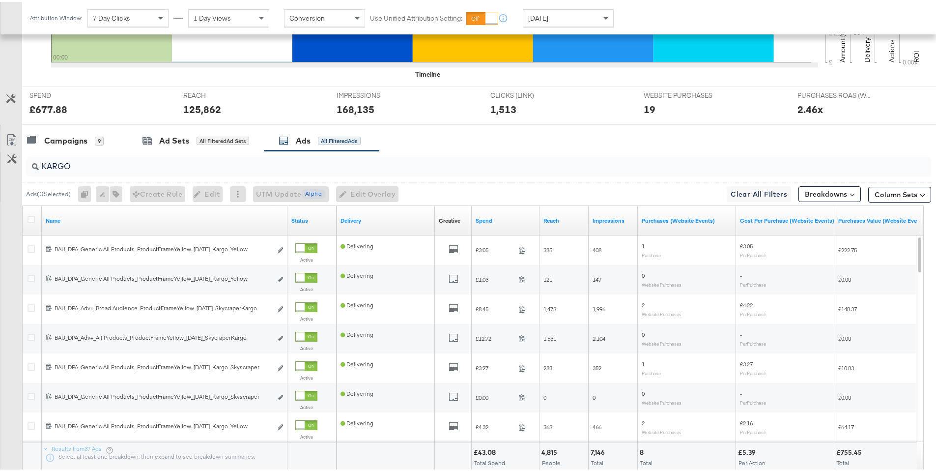
scroll to position [2, 0]
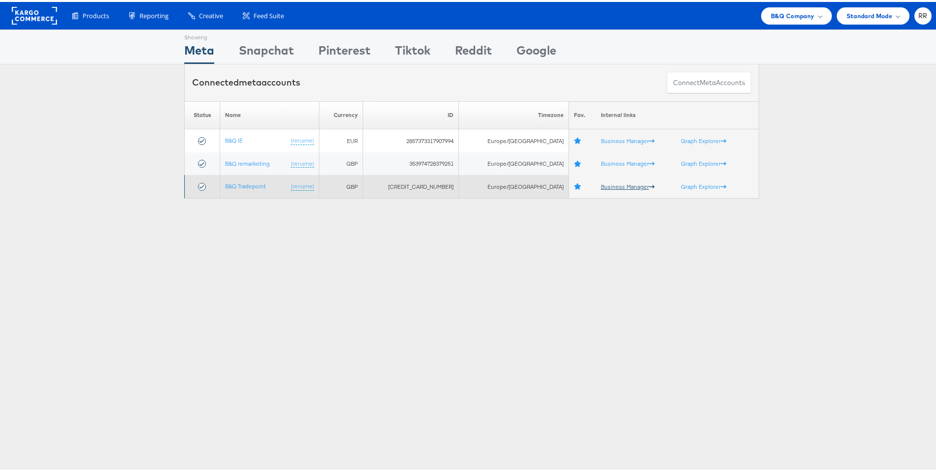
click at [601, 183] on link "Business Manager" at bounding box center [628, 184] width 54 height 7
